Goal: Share content: Distribute website content to other platforms or users

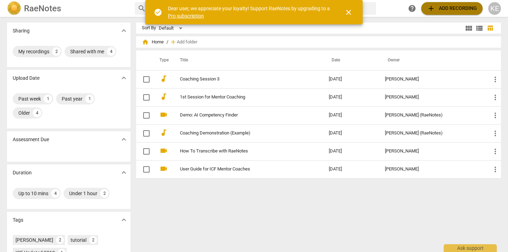
click at [444, 12] on span "add Add recording" at bounding box center [452, 8] width 50 height 8
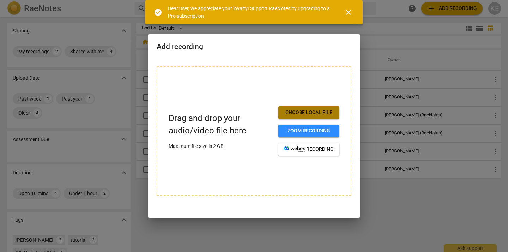
click at [292, 115] on span "Choose local file" at bounding box center [309, 112] width 50 height 7
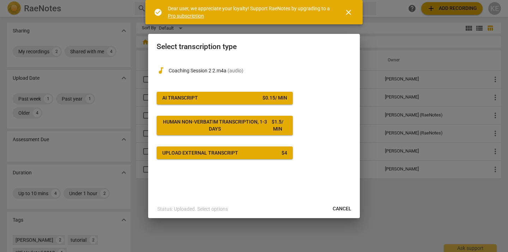
click at [259, 96] on span "AI Transcript $ 0.15 / min" at bounding box center [224, 98] width 125 height 7
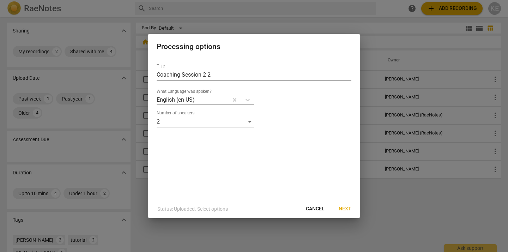
click at [219, 75] on input "Coaching Session 2 2" at bounding box center [254, 74] width 195 height 11
type input "Coaching Session 2.2"
click at [351, 208] on span "Next" at bounding box center [345, 208] width 13 height 7
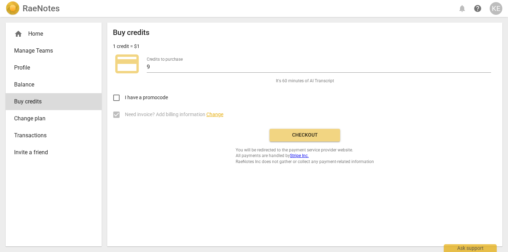
click at [320, 138] on button "Checkout" at bounding box center [304, 135] width 71 height 13
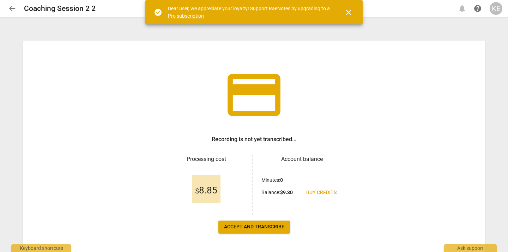
click at [252, 228] on span "Accept and transcribe" at bounding box center [254, 226] width 60 height 7
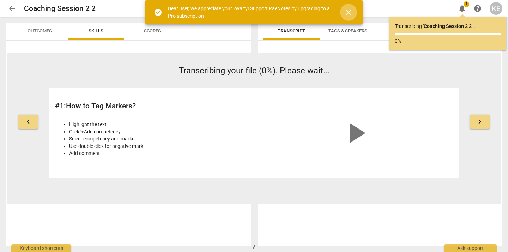
click at [347, 13] on span "close" at bounding box center [348, 12] width 8 height 8
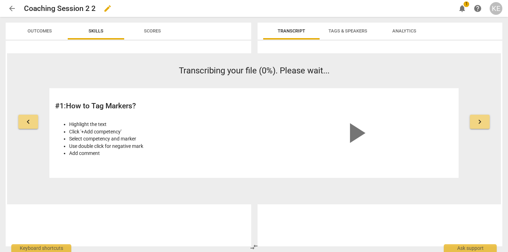
click at [96, 4] on div "Coaching Session 2 2 edit" at bounding box center [237, 8] width 426 height 13
click at [107, 8] on span "edit" at bounding box center [107, 8] width 8 height 8
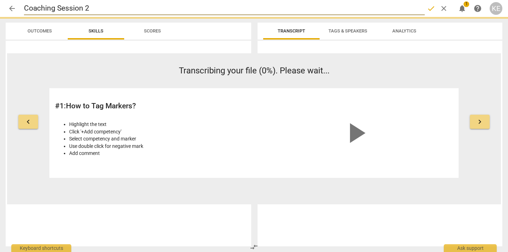
type input "Coaching Session 2"
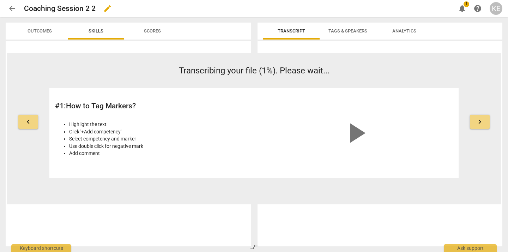
click at [106, 9] on span "edit" at bounding box center [107, 8] width 8 height 8
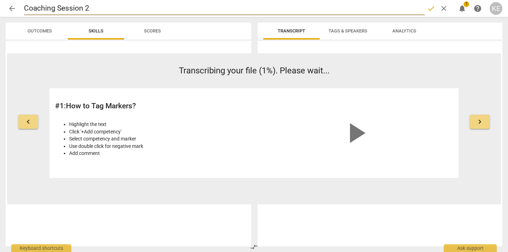
type input "Coaching Session 2"
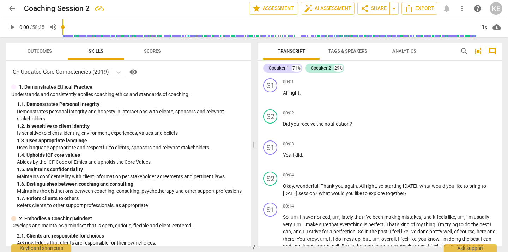
scroll to position [22, 0]
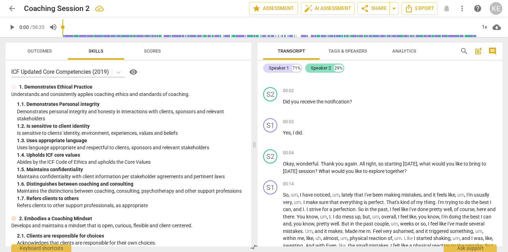
click at [319, 68] on div "Speaker 2" at bounding box center [321, 68] width 20 height 7
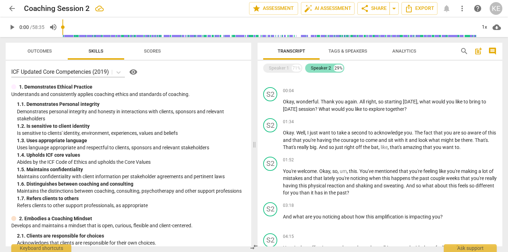
scroll to position [0, 0]
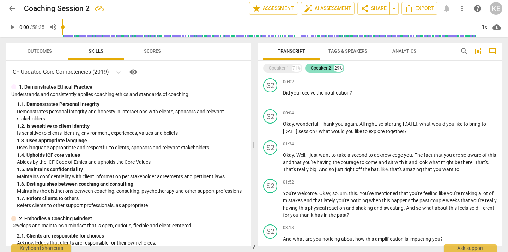
click at [321, 68] on div "Speaker 2" at bounding box center [321, 68] width 20 height 7
click at [339, 68] on div "29%" at bounding box center [339, 68] width 10 height 7
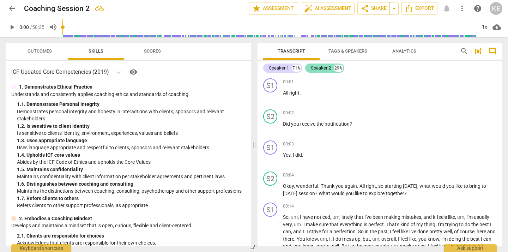
click at [339, 68] on div "29%" at bounding box center [339, 68] width 10 height 7
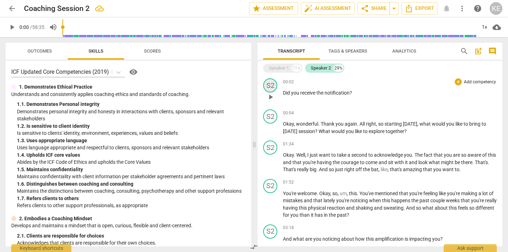
click at [266, 88] on div "S2" at bounding box center [270, 85] width 14 height 14
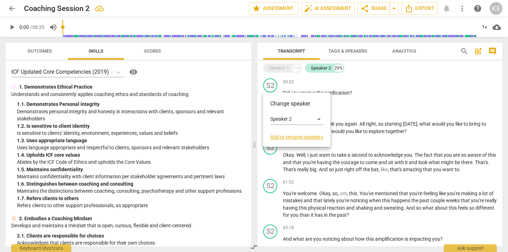
click at [292, 138] on link "Add or rename speakers" at bounding box center [296, 137] width 53 height 6
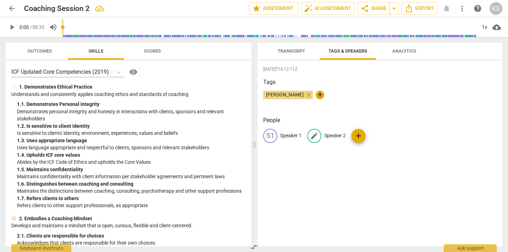
click at [316, 130] on div "edit" at bounding box center [314, 136] width 14 height 14
click at [287, 95] on span "[PERSON_NAME]" at bounding box center [284, 95] width 43 height 6
click at [315, 138] on span "edit" at bounding box center [314, 136] width 8 height 8
type input "Kimmerlee"
click at [295, 136] on p "Speaker 1" at bounding box center [291, 135] width 22 height 7
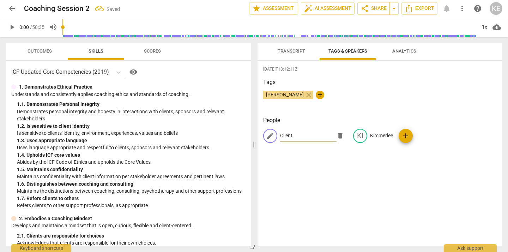
type input "Client"
click at [406, 138] on span "add" at bounding box center [406, 136] width 14 height 8
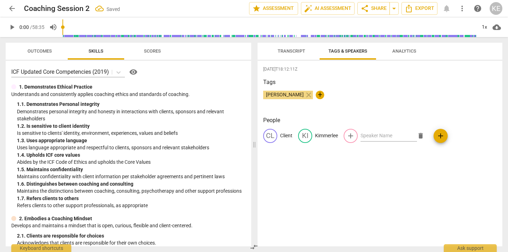
click at [467, 140] on div "CL Client KI Kimmerlee add delete add" at bounding box center [380, 139] width 234 height 20
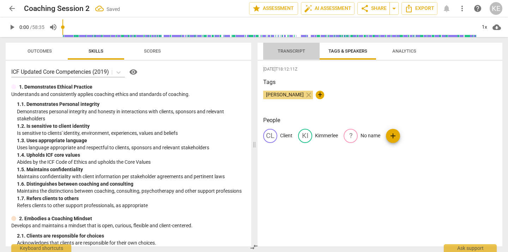
click at [290, 50] on span "Transcript" at bounding box center [292, 50] width 28 height 5
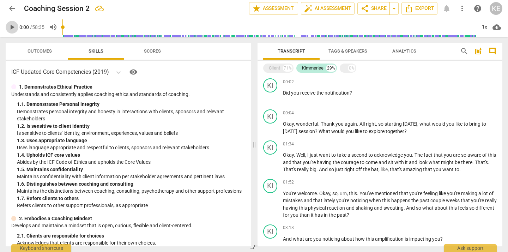
click at [11, 29] on span "play_arrow" at bounding box center [12, 27] width 8 height 8
click at [277, 64] on div "Client 71%" at bounding box center [278, 67] width 30 height 9
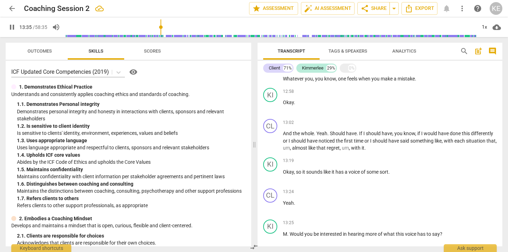
scroll to position [1797, 0]
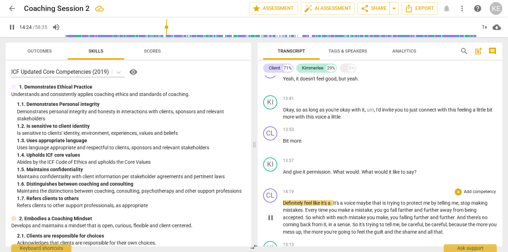
click at [290, 192] on span "14:19" at bounding box center [288, 192] width 11 height 6
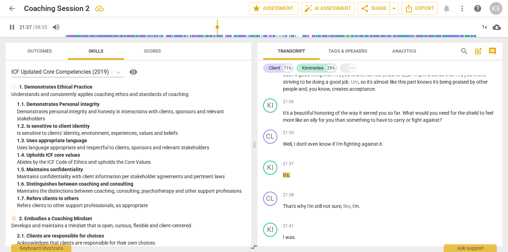
scroll to position [2683, 0]
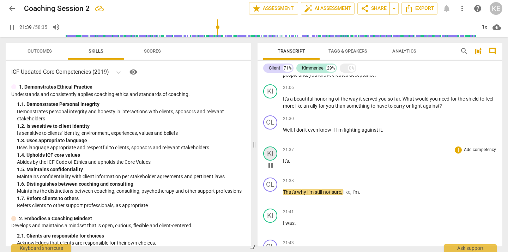
click at [272, 151] on div "KI" at bounding box center [270, 153] width 14 height 14
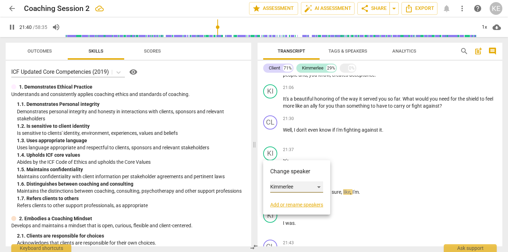
click at [303, 184] on div "Kimmerlee" at bounding box center [296, 186] width 53 height 11
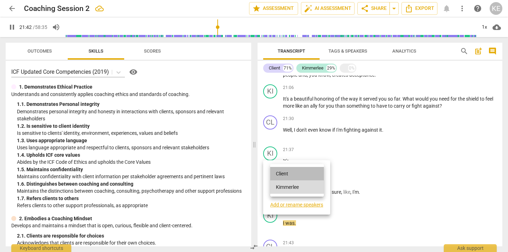
click at [301, 177] on li "Client" at bounding box center [297, 173] width 54 height 13
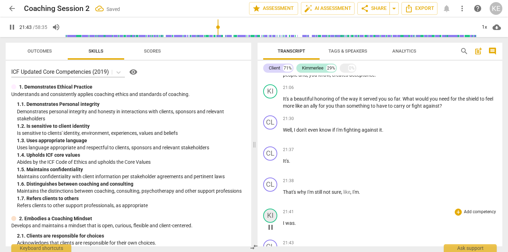
click at [273, 217] on div "KI" at bounding box center [270, 215] width 14 height 14
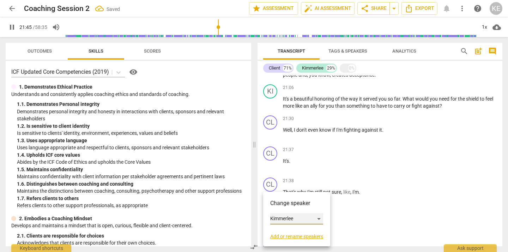
click at [298, 217] on div "Kimmerlee" at bounding box center [296, 218] width 53 height 11
click at [302, 207] on li "Client" at bounding box center [297, 205] width 54 height 13
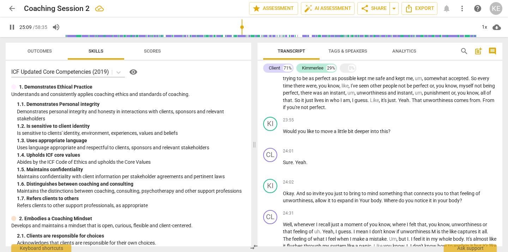
scroll to position [3179, 0]
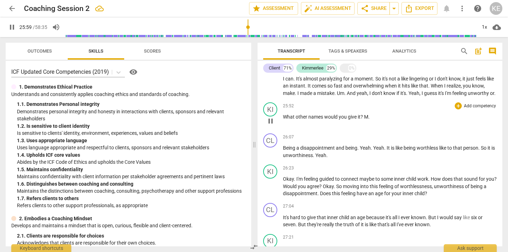
click at [367, 120] on span "M" at bounding box center [366, 117] width 4 height 6
drag, startPoint x: 370, startPoint y: 123, endPoint x: 365, endPoint y: 123, distance: 4.6
click at [365, 121] on p "What other names would you give it ? M ." at bounding box center [390, 116] width 214 height 7
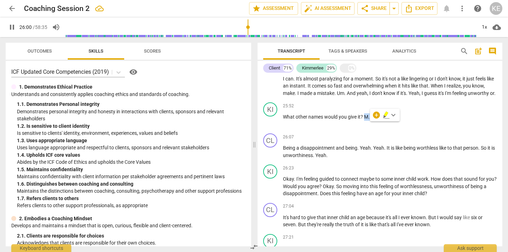
click at [394, 116] on span "keyboard_arrow_down" at bounding box center [393, 115] width 8 height 8
click at [376, 117] on div "+" at bounding box center [376, 114] width 7 height 7
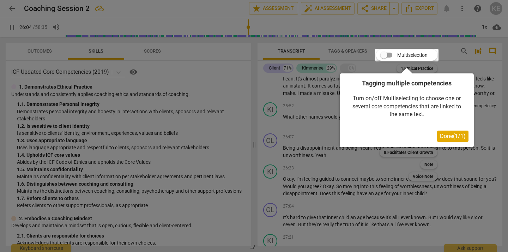
click at [367, 161] on div at bounding box center [254, 126] width 508 height 252
click at [320, 122] on div at bounding box center [254, 126] width 508 height 252
click at [384, 179] on div at bounding box center [254, 126] width 508 height 252
click at [452, 138] on span "Done ( 1 / 1 )" at bounding box center [453, 136] width 26 height 7
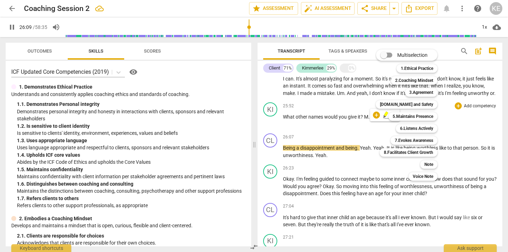
click at [376, 115] on div "Multiselection m 1.Ethical Practice 1 2.Coaching Mindset 2 3.Agreement 3 [DOMAI…" at bounding box center [412, 115] width 78 height 135
click at [341, 122] on div at bounding box center [254, 126] width 508 height 252
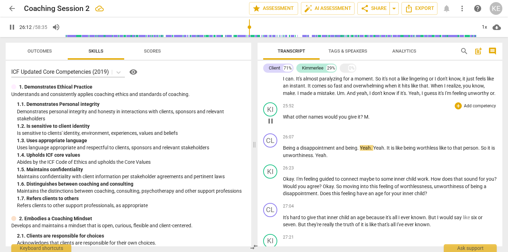
click at [367, 120] on span "M" at bounding box center [366, 117] width 4 height 6
click at [364, 120] on span "M" at bounding box center [366, 117] width 4 height 6
click at [392, 115] on span "keyboard_arrow_down" at bounding box center [392, 115] width 8 height 8
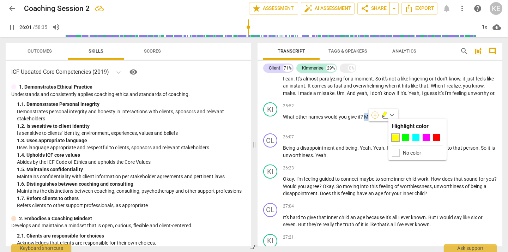
click at [372, 115] on div "+" at bounding box center [374, 114] width 7 height 7
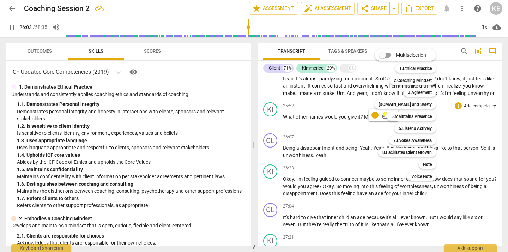
click at [350, 141] on div at bounding box center [254, 126] width 508 height 252
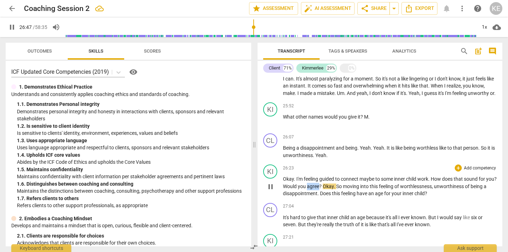
drag, startPoint x: 331, startPoint y: 192, endPoint x: 319, endPoint y: 192, distance: 12.0
click at [319, 192] on p "Okay . I'm feeling guided to connect maybe to some inner child work . How does …" at bounding box center [390, 186] width 214 height 22
type input "1609"
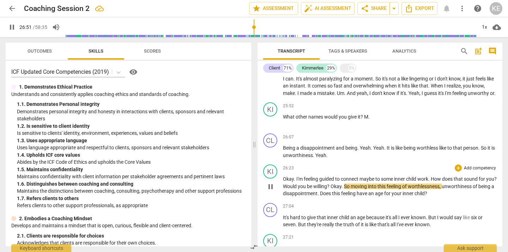
click at [446, 200] on div "KI play_arrow pause 26:23 + Add competency keyboard_arrow_right Okay . I'm feel…" at bounding box center [380, 181] width 245 height 38
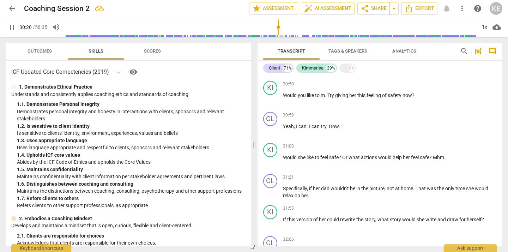
scroll to position [3704, 0]
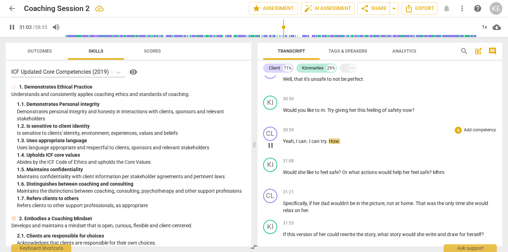
click at [336, 144] on span "How" at bounding box center [334, 141] width 10 height 6
click at [339, 144] on span "." at bounding box center [339, 141] width 1 height 6
type input "1870"
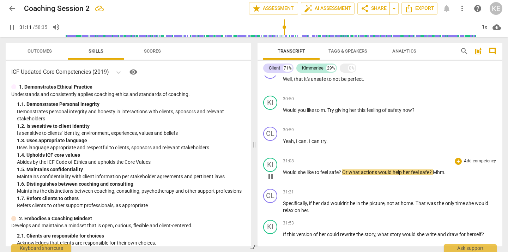
click at [284, 175] on span "Would" at bounding box center [290, 172] width 15 height 6
type input "1873"
click at [459, 176] on p "How would she like to feel safe ? Or what actions would help her feel safe ? Mh…" at bounding box center [390, 172] width 214 height 7
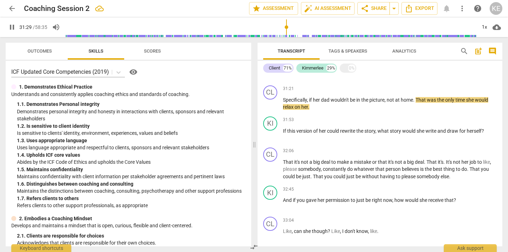
scroll to position [3829, 0]
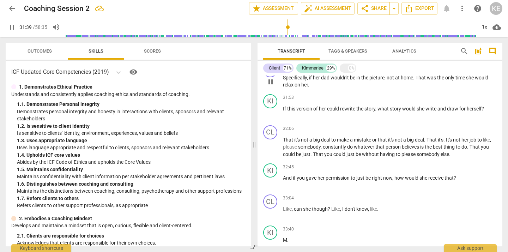
click at [308, 87] on span "." at bounding box center [308, 85] width 1 height 6
type input "1900"
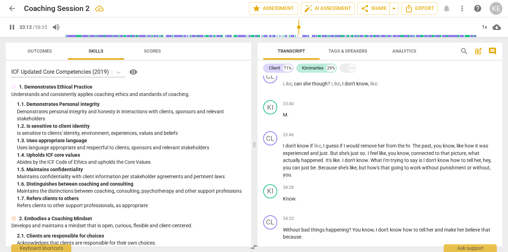
scroll to position [3962, 0]
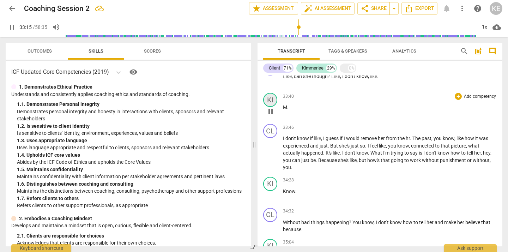
click at [270, 107] on div "KI" at bounding box center [270, 100] width 14 height 14
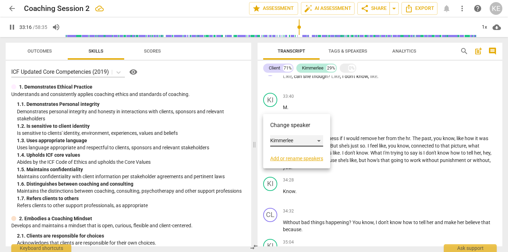
click at [290, 137] on div "Kimmerlee" at bounding box center [296, 140] width 53 height 11
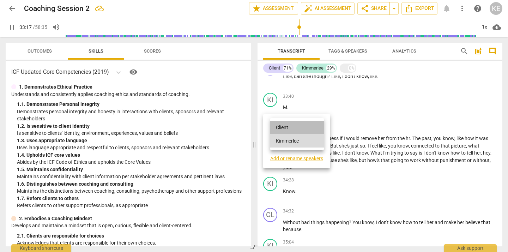
click at [291, 128] on li "Client" at bounding box center [297, 127] width 54 height 13
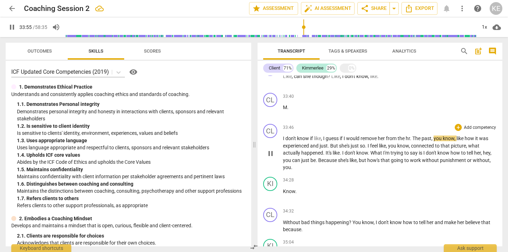
click at [412, 141] on span "." at bounding box center [411, 138] width 2 height 6
type input "2038"
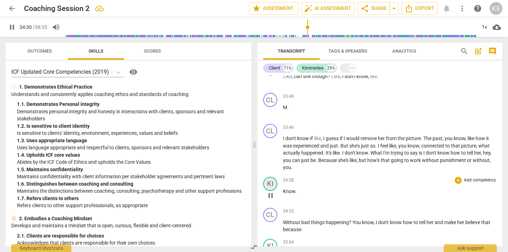
click at [273, 187] on div "KI" at bounding box center [270, 184] width 14 height 14
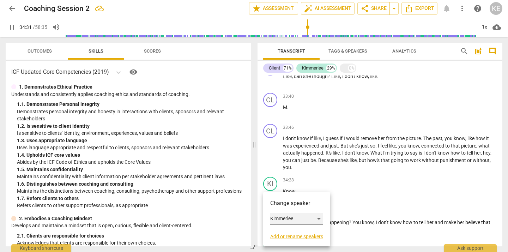
click at [285, 215] on div "Kimmerlee" at bounding box center [296, 218] width 53 height 11
click at [289, 204] on li "Client" at bounding box center [297, 205] width 54 height 13
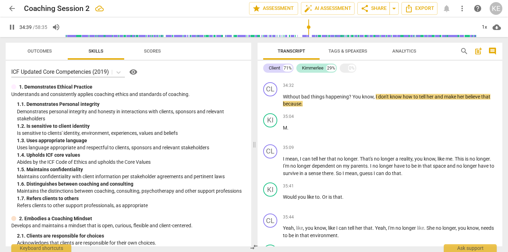
scroll to position [4102, 0]
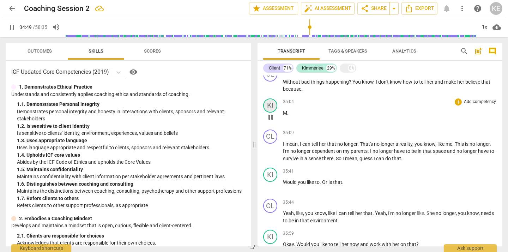
click at [268, 113] on div "KI" at bounding box center [270, 105] width 14 height 14
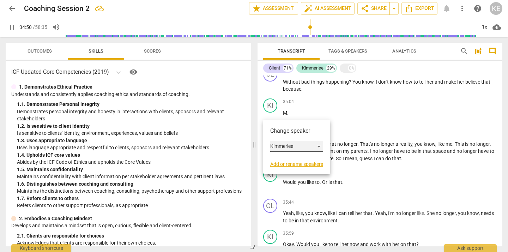
click at [279, 145] on div "Kimmerlee" at bounding box center [296, 146] width 53 height 11
click at [280, 134] on li "Client" at bounding box center [297, 132] width 54 height 13
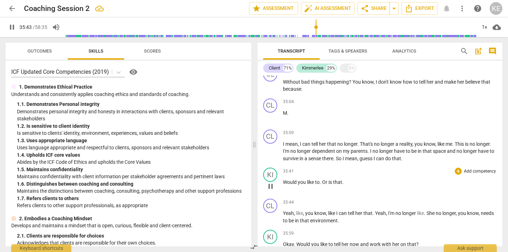
click at [321, 185] on span "." at bounding box center [321, 182] width 2 height 6
type input "2144"
click at [350, 186] on p "Would you like to? Or is that ." at bounding box center [390, 181] width 214 height 7
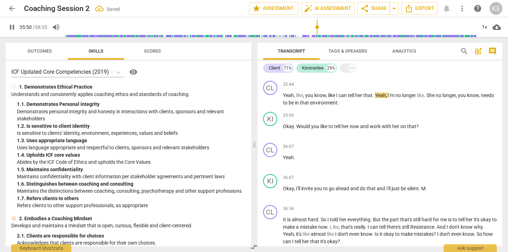
scroll to position [4228, 0]
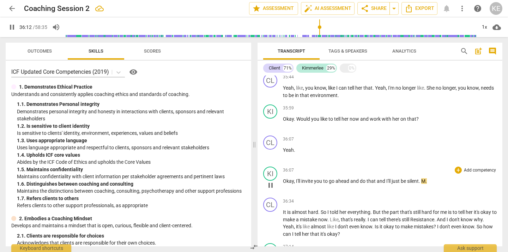
click at [428, 185] on p "Okay , I'll invite you to go ahead and do that and I'll just be silent . M ." at bounding box center [390, 180] width 214 height 7
type input "2173"
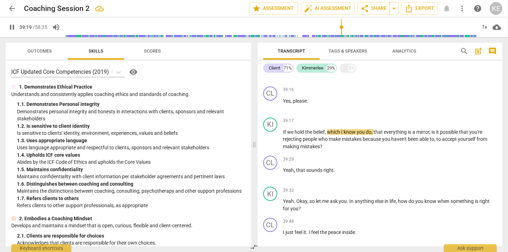
scroll to position [4707, 0]
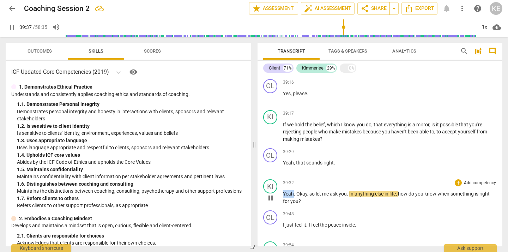
drag, startPoint x: 293, startPoint y: 210, endPoint x: 283, endPoint y: 208, distance: 10.3
click at [283, 196] on span "Yeah" at bounding box center [288, 194] width 11 height 6
click at [340, 166] on p "Yeah , that sounds right ." at bounding box center [390, 162] width 214 height 7
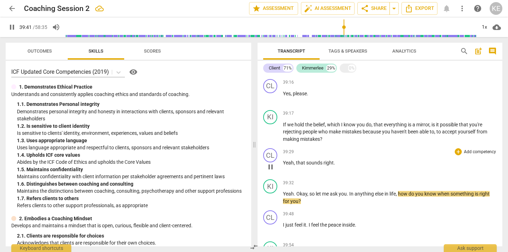
type input "2382"
click at [295, 196] on span "." at bounding box center [295, 194] width 2 height 6
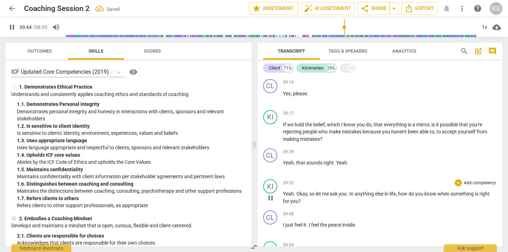
type input "2385"
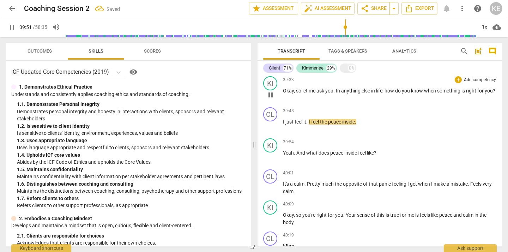
scroll to position [4818, 0]
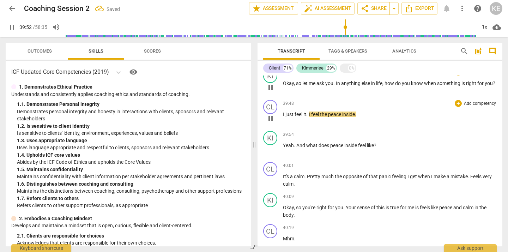
click at [309, 117] on span "." at bounding box center [307, 114] width 2 height 6
type input "2395"
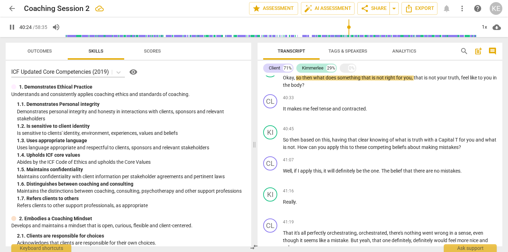
scroll to position [5017, 0]
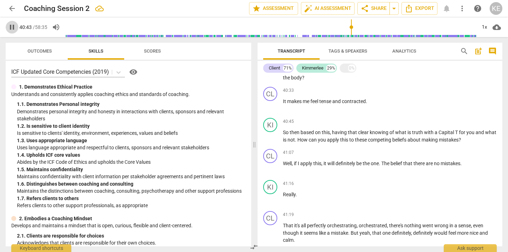
click at [10, 27] on span "pause" at bounding box center [12, 27] width 8 height 8
click at [10, 28] on span "play_arrow" at bounding box center [12, 27] width 8 height 8
click at [10, 28] on span "pause" at bounding box center [12, 27] width 8 height 8
click at [10, 28] on span "play_arrow" at bounding box center [12, 27] width 8 height 8
click at [289, 112] on div "40:33 + Add competency keyboard_arrow_right It makes me feel tense and contract…" at bounding box center [390, 99] width 214 height 25
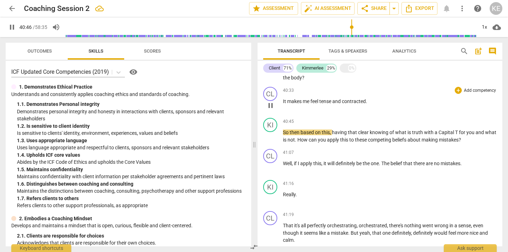
click at [287, 104] on span "makes" at bounding box center [295, 101] width 16 height 6
click at [288, 93] on span "40:33" at bounding box center [288, 90] width 11 height 6
type input "2446"
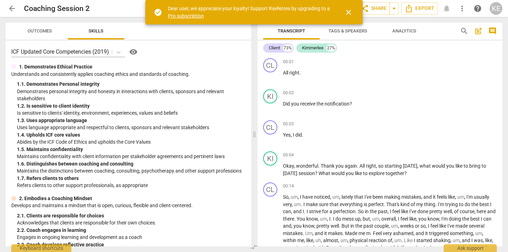
click at [352, 12] on span "close" at bounding box center [348, 12] width 8 height 8
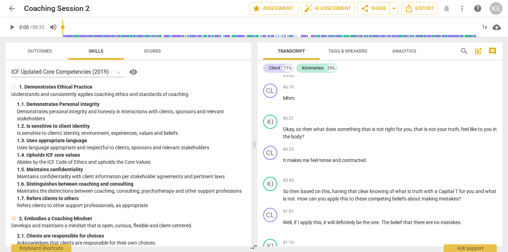
scroll to position [4973, 0]
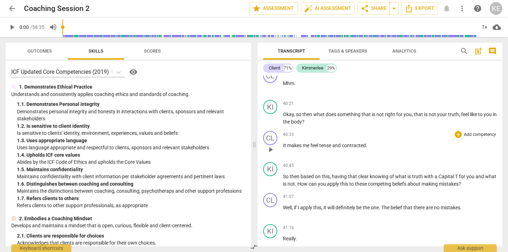
click at [292, 138] on span "40:33" at bounding box center [288, 135] width 11 height 6
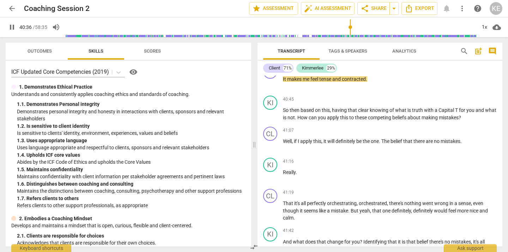
scroll to position [5054, 0]
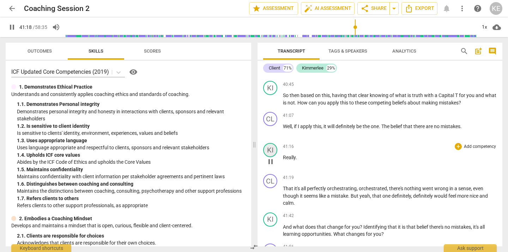
click at [269, 157] on div "KI" at bounding box center [270, 150] width 14 height 14
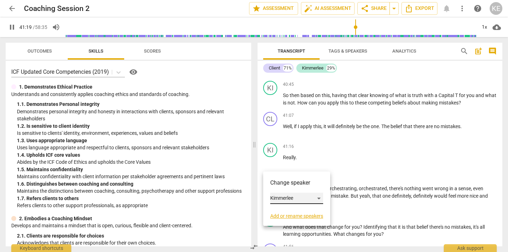
click at [287, 197] on div "Kimmerlee" at bounding box center [296, 198] width 53 height 11
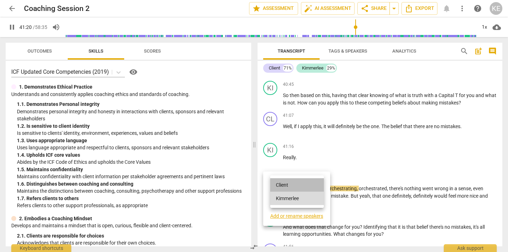
click at [288, 187] on li "Client" at bounding box center [297, 184] width 54 height 13
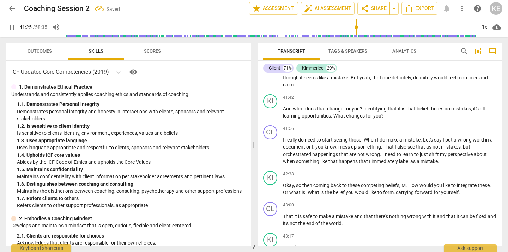
scroll to position [5187, 0]
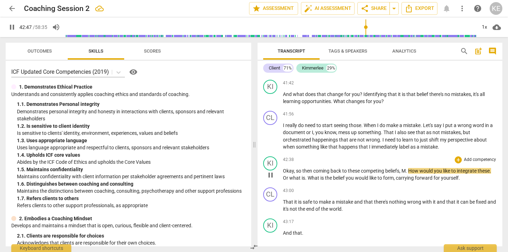
click at [411, 174] on span "How" at bounding box center [413, 171] width 11 height 6
type input "2569"
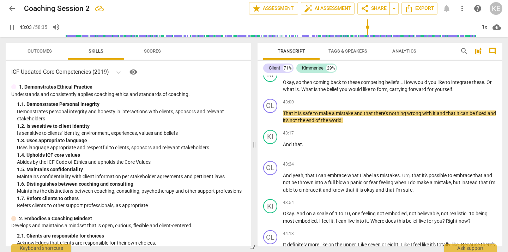
scroll to position [5290, 0]
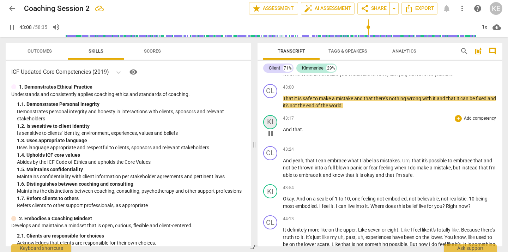
click at [272, 129] on div "KI" at bounding box center [270, 122] width 14 height 14
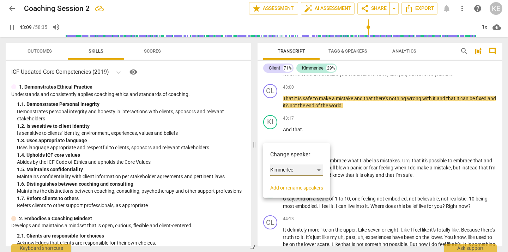
click at [287, 173] on div "Kimmerlee" at bounding box center [296, 169] width 53 height 11
click at [291, 154] on li "Client" at bounding box center [297, 156] width 54 height 13
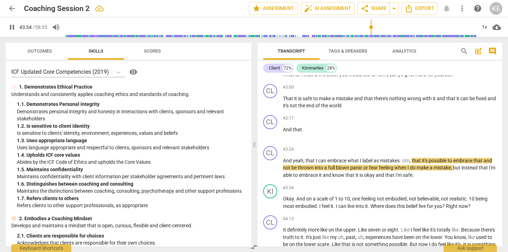
click at [503, 202] on div "Transcript Tags & Speakers Analytics search post_add comment Client 72% Kimmerl…" at bounding box center [381, 144] width 253 height 215
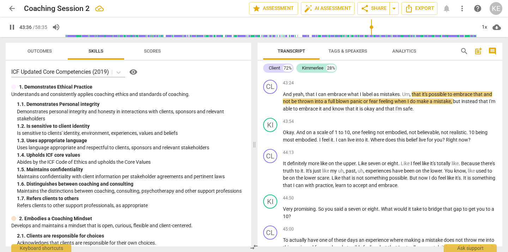
scroll to position [5386, 0]
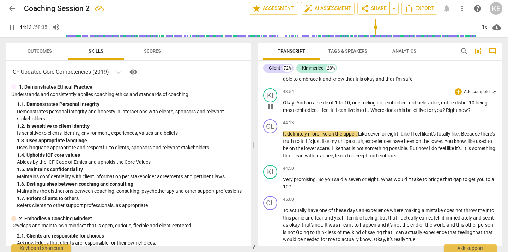
click at [452, 113] on span "Right" at bounding box center [452, 110] width 13 height 6
type input "2654"
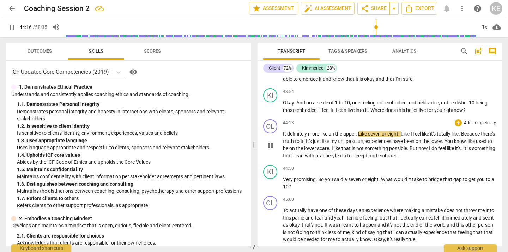
click at [429, 151] on span "now" at bounding box center [423, 148] width 11 height 6
click at [329, 151] on span "scare" at bounding box center [323, 148] width 12 height 6
type input "2674"
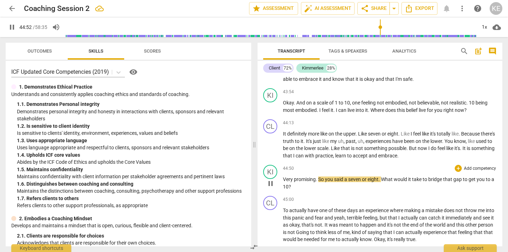
click at [283, 182] on span "Very" at bounding box center [288, 179] width 11 height 6
type input "2694"
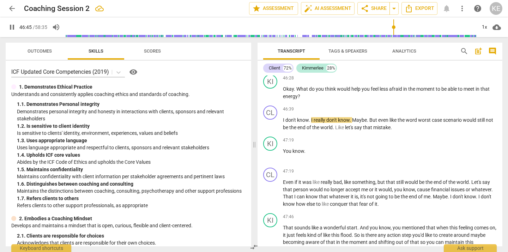
scroll to position [5652, 0]
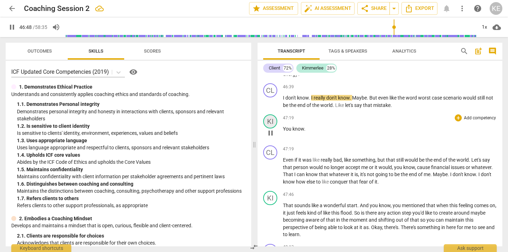
click at [272, 128] on div "KI" at bounding box center [270, 121] width 14 height 14
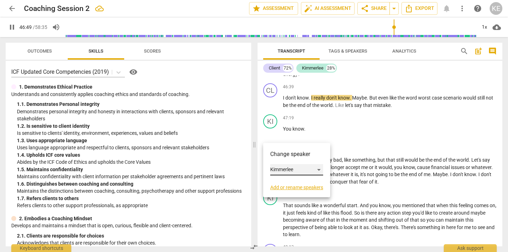
click at [284, 170] on div "Kimmerlee" at bounding box center [296, 169] width 53 height 11
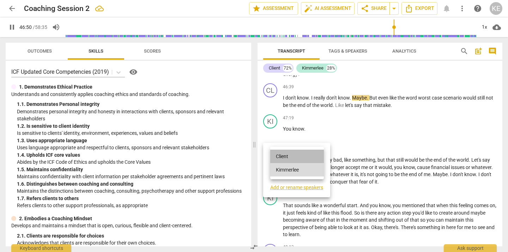
click at [293, 157] on li "Client" at bounding box center [297, 156] width 54 height 13
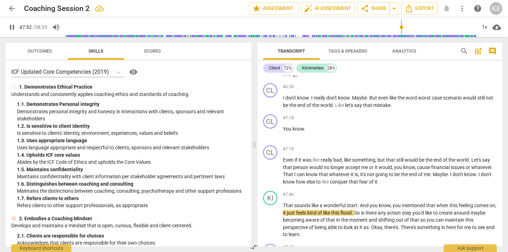
drag, startPoint x: 499, startPoint y: 213, endPoint x: 499, endPoint y: 218, distance: 5.0
click at [499, 218] on div "CL play_arrow pause 00:01 + Add competency keyboard_arrow_right All right . KI …" at bounding box center [380, 160] width 245 height 171
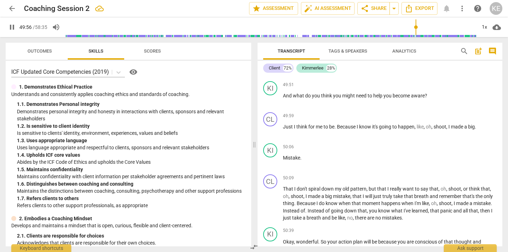
scroll to position [6021, 0]
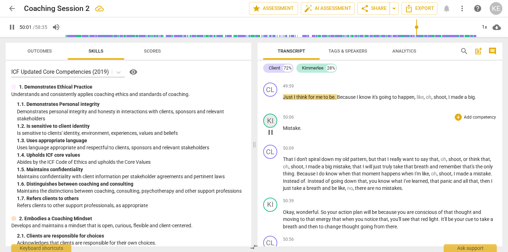
click at [272, 128] on div "KI" at bounding box center [270, 121] width 14 height 14
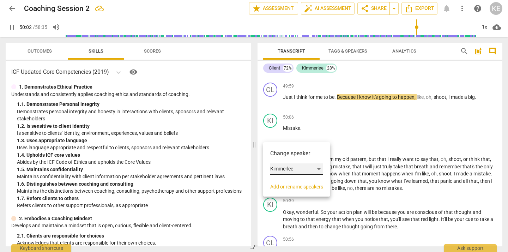
click at [288, 171] on div "Kimmerlee" at bounding box center [296, 168] width 53 height 11
click at [291, 153] on li "Client" at bounding box center [297, 155] width 54 height 13
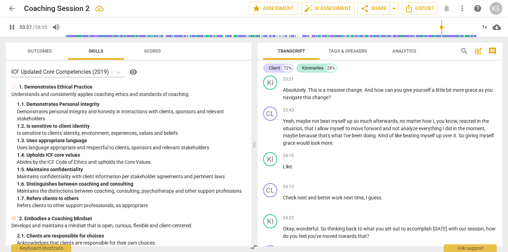
scroll to position [6456, 0]
click at [268, 166] on div "KI" at bounding box center [270, 159] width 14 height 14
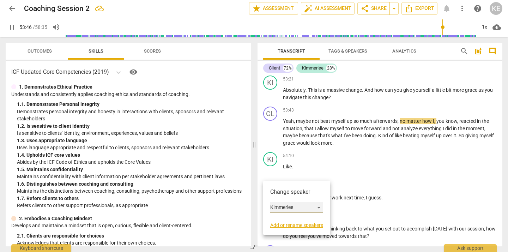
click at [282, 204] on div "Kimmerlee" at bounding box center [296, 207] width 53 height 11
click at [284, 197] on li "Client" at bounding box center [297, 193] width 54 height 13
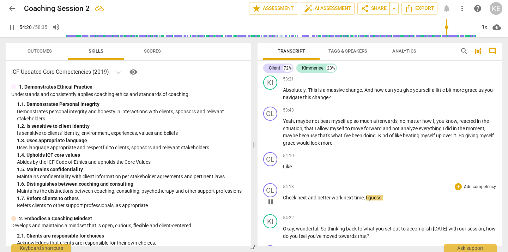
click at [343, 200] on span "work" at bounding box center [338, 198] width 12 height 6
type input "3261"
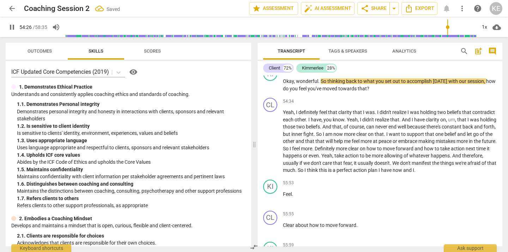
scroll to position [6618, 0]
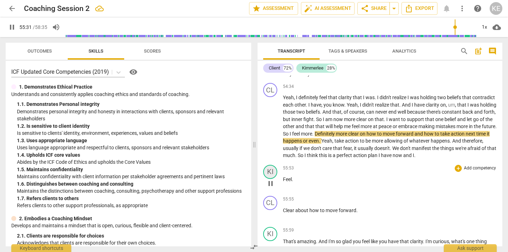
click at [275, 179] on div "KI" at bounding box center [270, 172] width 14 height 14
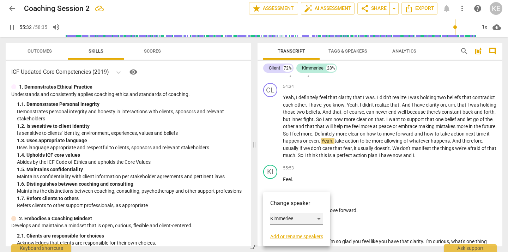
click at [280, 215] on div "Kimmerlee" at bounding box center [296, 218] width 53 height 11
click at [283, 207] on li "Client" at bounding box center [297, 205] width 54 height 13
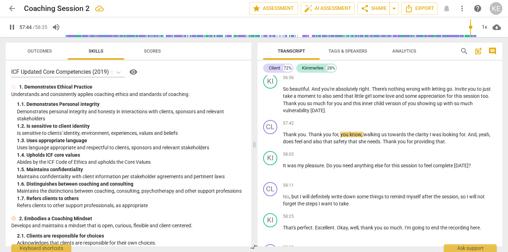
scroll to position [6862, 0]
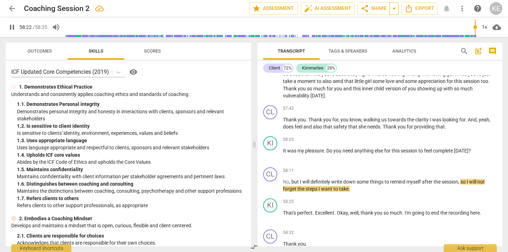
click at [394, 10] on span "arrow_drop_down" at bounding box center [394, 8] width 8 height 8
click at [378, 8] on span "share Share" at bounding box center [374, 8] width 26 height 8
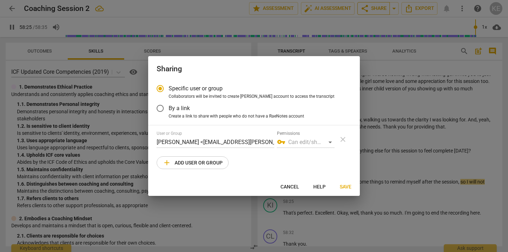
type input "3505"
radio input "false"
type input "3513"
click at [211, 163] on span "add Add user or group" at bounding box center [193, 162] width 60 height 8
radio input "false"
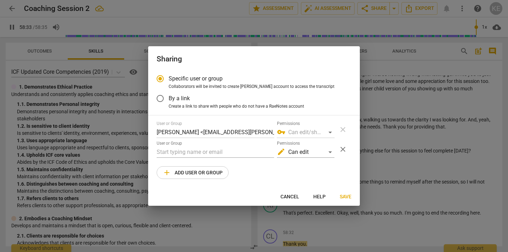
scroll to position [6921, 0]
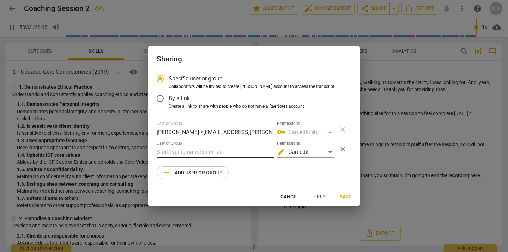
click at [212, 153] on input "text" at bounding box center [215, 151] width 117 height 11
type input "3515"
type input "t"
type input "3515"
type input "the"
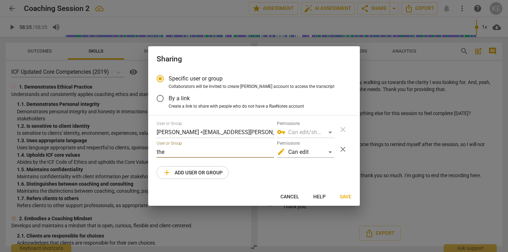
type input "3515"
type input "the"
drag, startPoint x: 196, startPoint y: 154, endPoint x: 134, endPoint y: 152, distance: 62.8
click at [134, 152] on div "Sharing Specific user or group Collaborators will be invited to create RaeNotes…" at bounding box center [254, 126] width 508 height 252
paste input "theofitz@gmail.com"
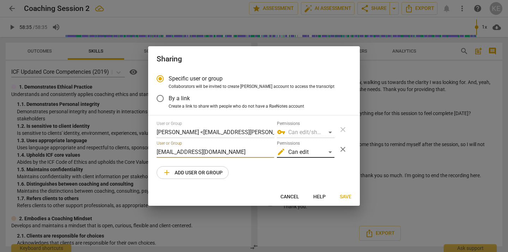
type input "theofitz@gmail.com"
click at [299, 152] on div "edit Can edit" at bounding box center [305, 151] width 57 height 11
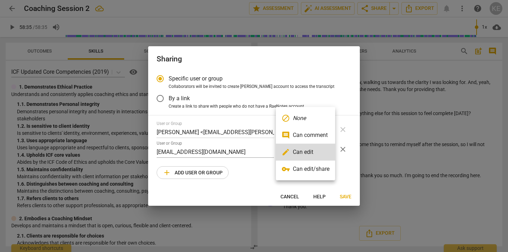
click at [302, 168] on li "vpn_key Can edit/share" at bounding box center [305, 168] width 59 height 17
radio input "false"
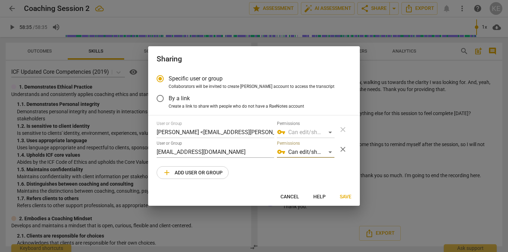
click at [345, 195] on span "Save" at bounding box center [346, 196] width 12 height 7
